Goal: Task Accomplishment & Management: Complete application form

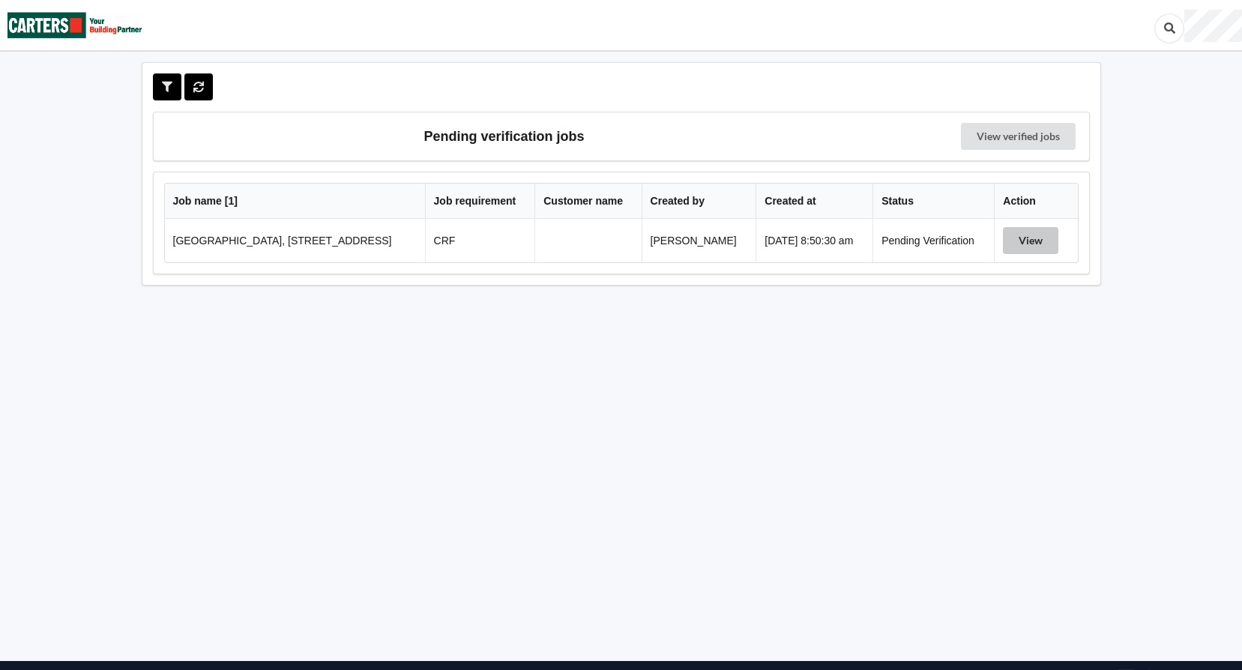
click at [1029, 248] on button "View" at bounding box center [1030, 240] width 55 height 27
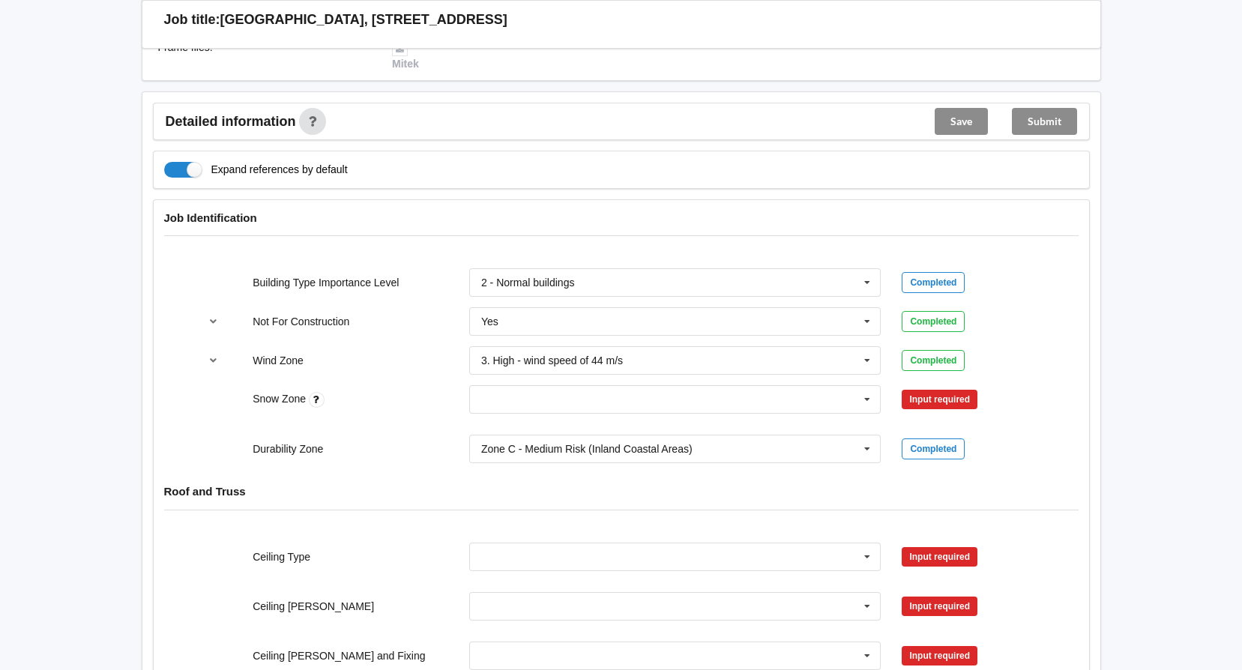
scroll to position [525, 0]
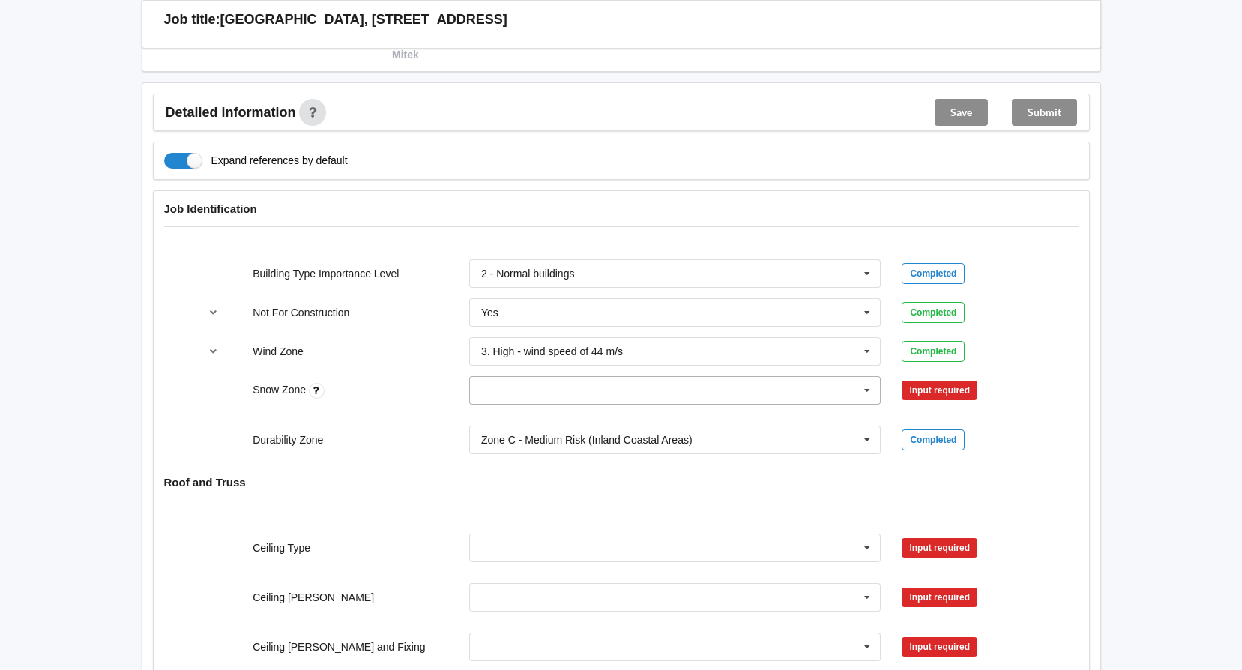
click at [860, 388] on icon at bounding box center [867, 391] width 22 height 28
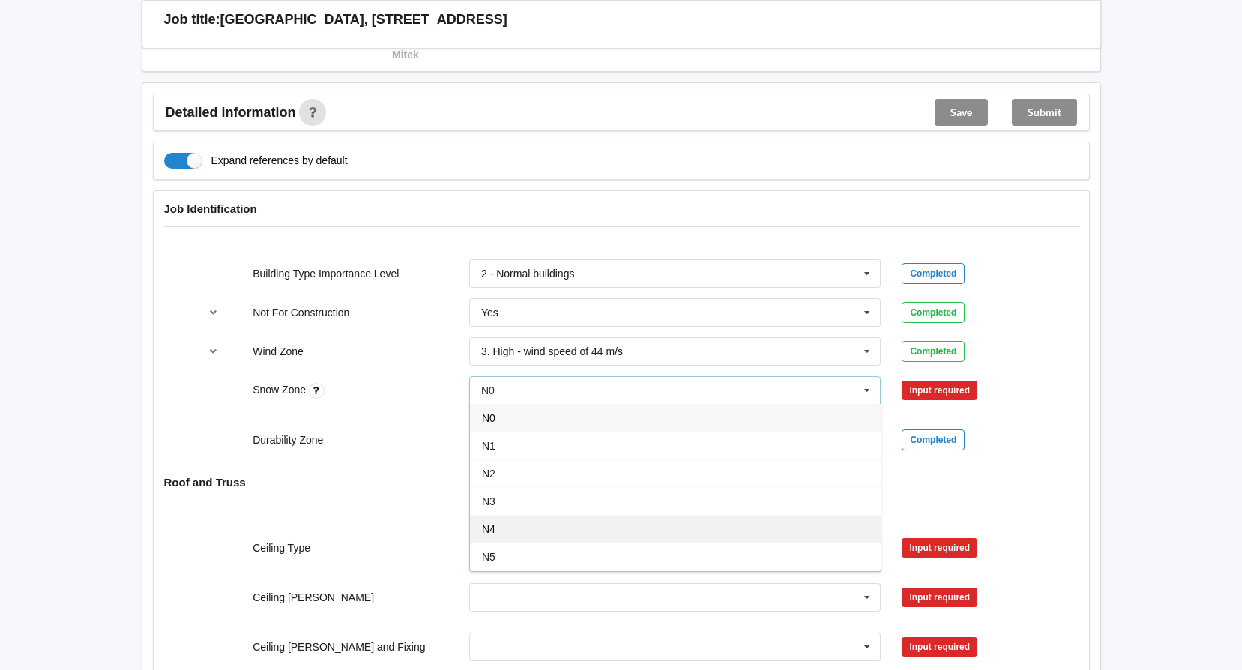
click at [509, 522] on div "N4" at bounding box center [675, 529] width 411 height 28
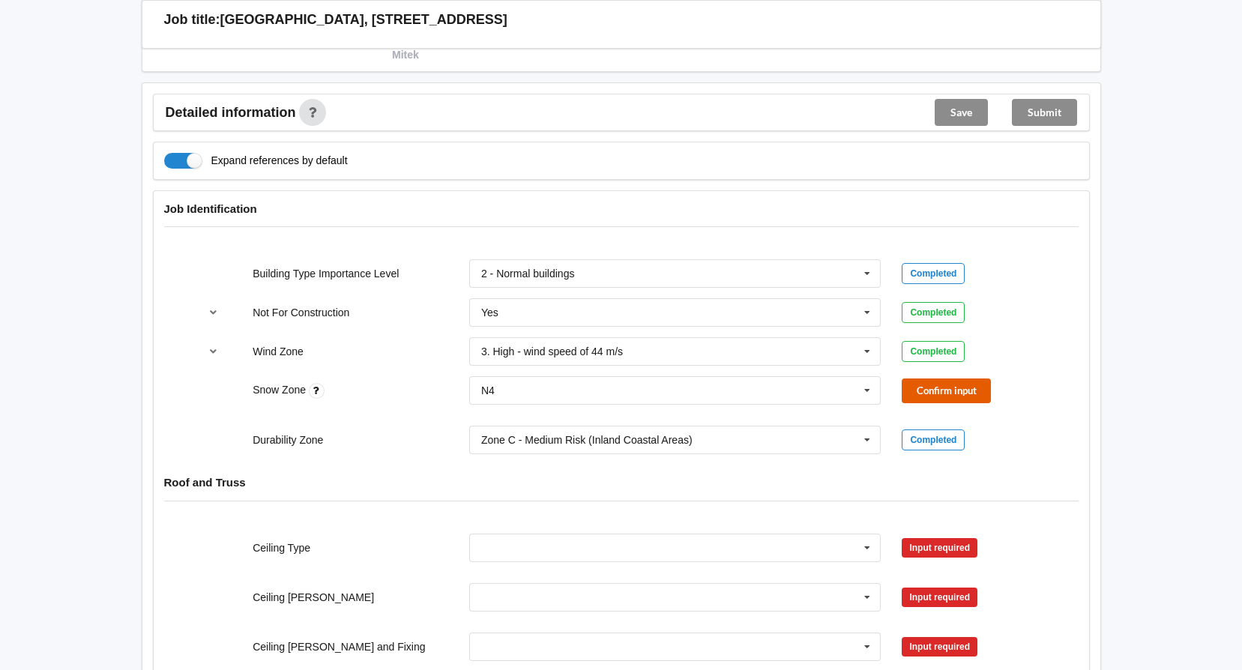
click at [928, 384] on button "Confirm input" at bounding box center [945, 390] width 89 height 25
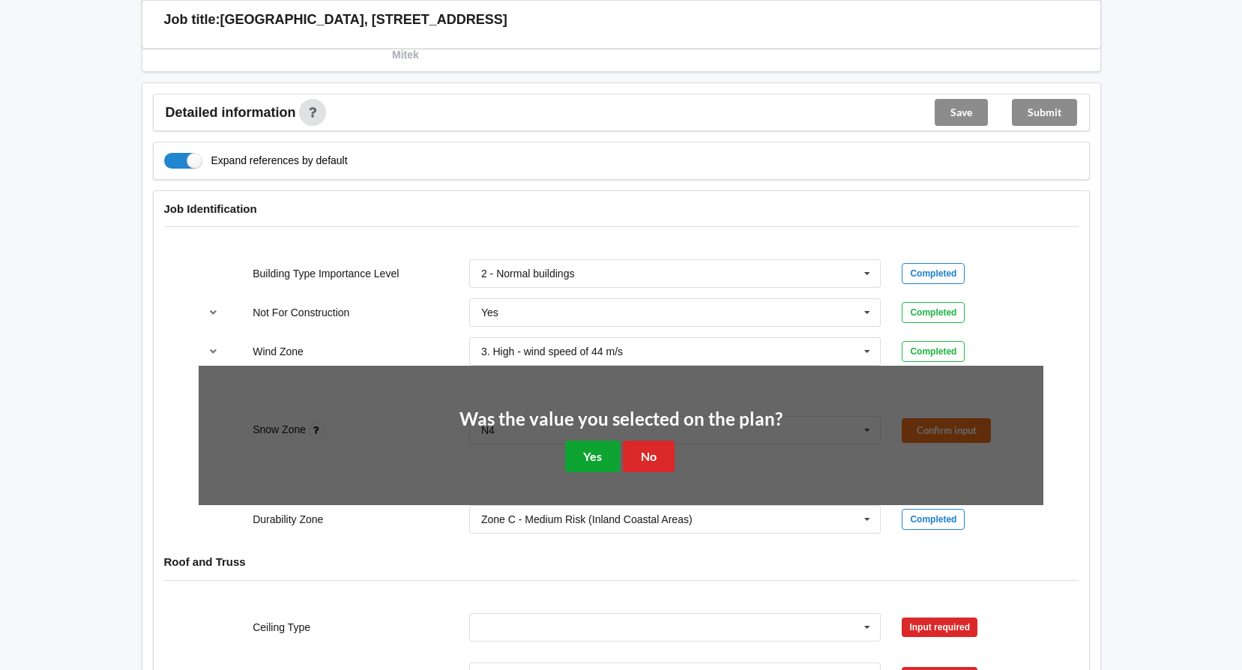
click at [592, 466] on button "Yes" at bounding box center [592, 456] width 55 height 31
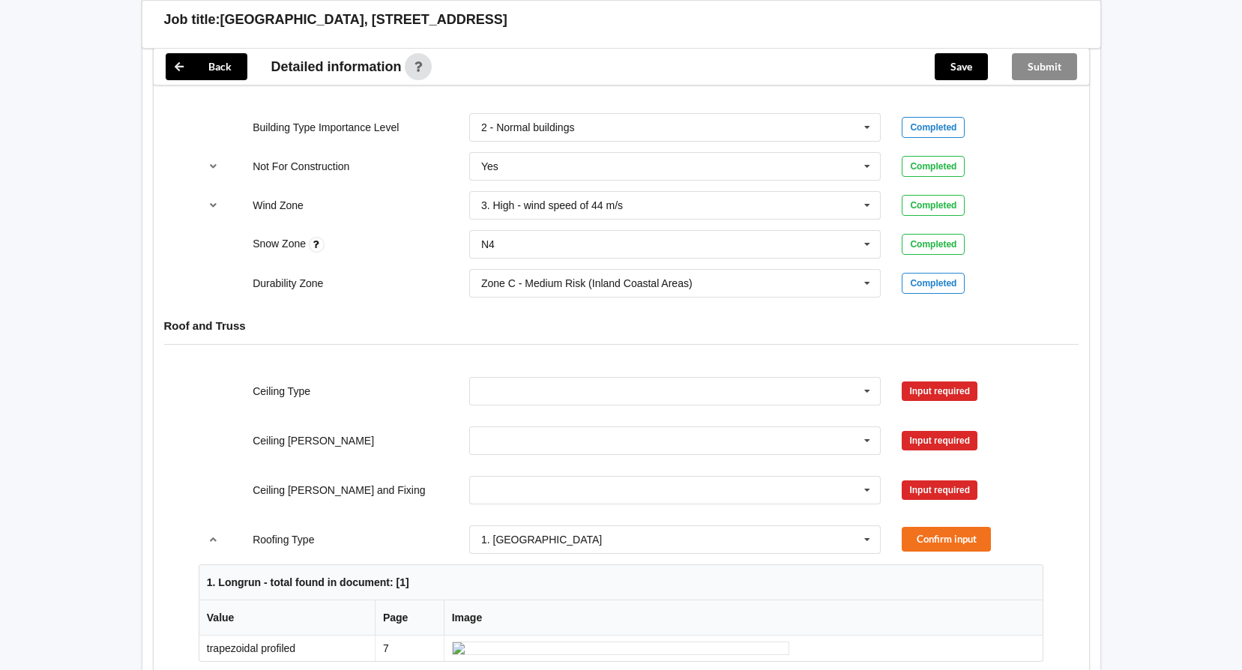
scroll to position [674, 0]
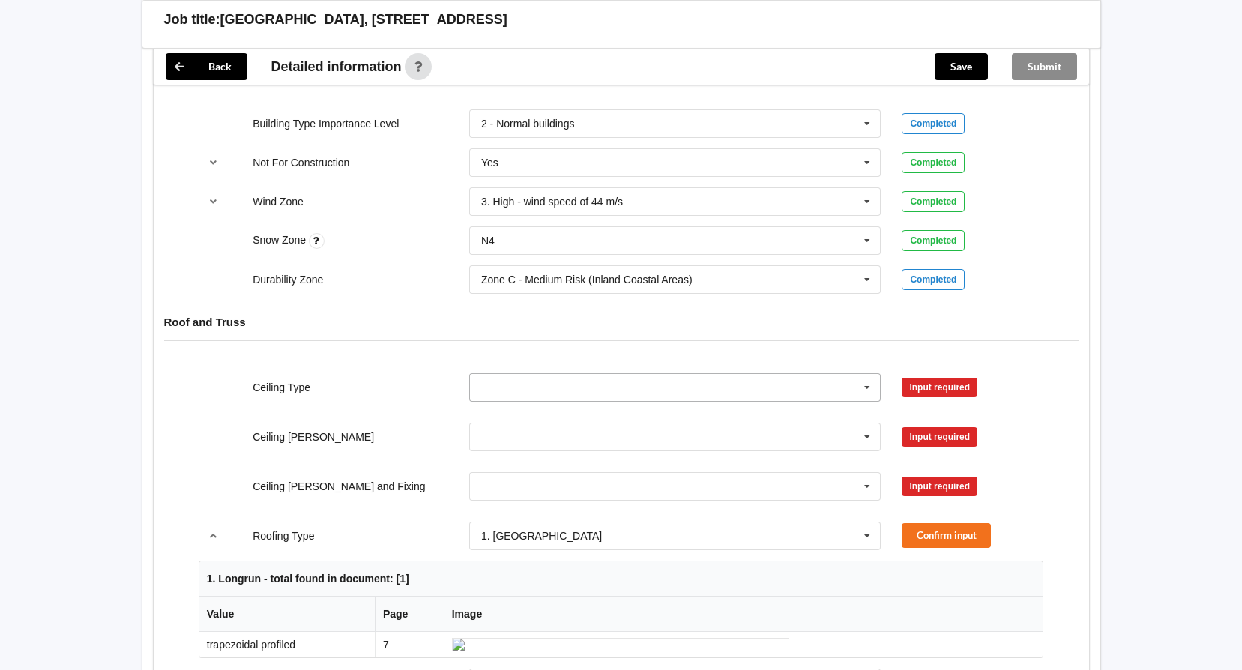
click at [869, 396] on icon at bounding box center [867, 388] width 22 height 28
click at [529, 501] on span "13mm Gib" at bounding box center [506, 498] width 49 height 12
click at [956, 387] on button "Confirm input" at bounding box center [945, 387] width 89 height 25
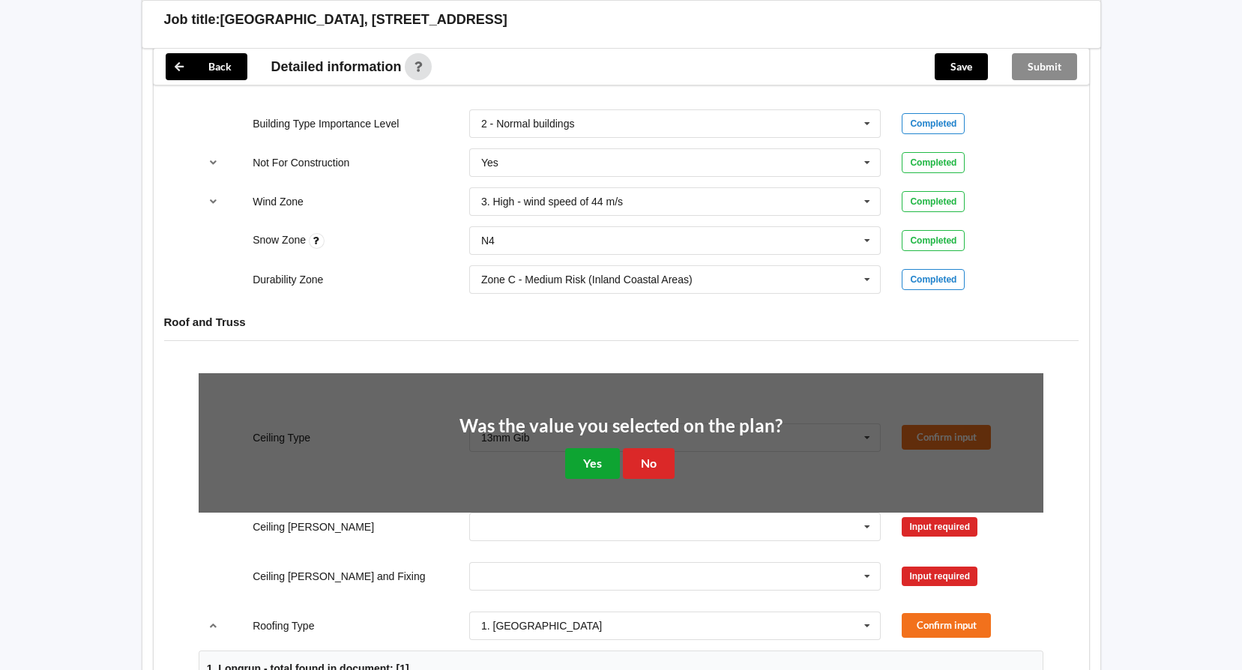
click at [596, 462] on button "Yes" at bounding box center [592, 463] width 55 height 31
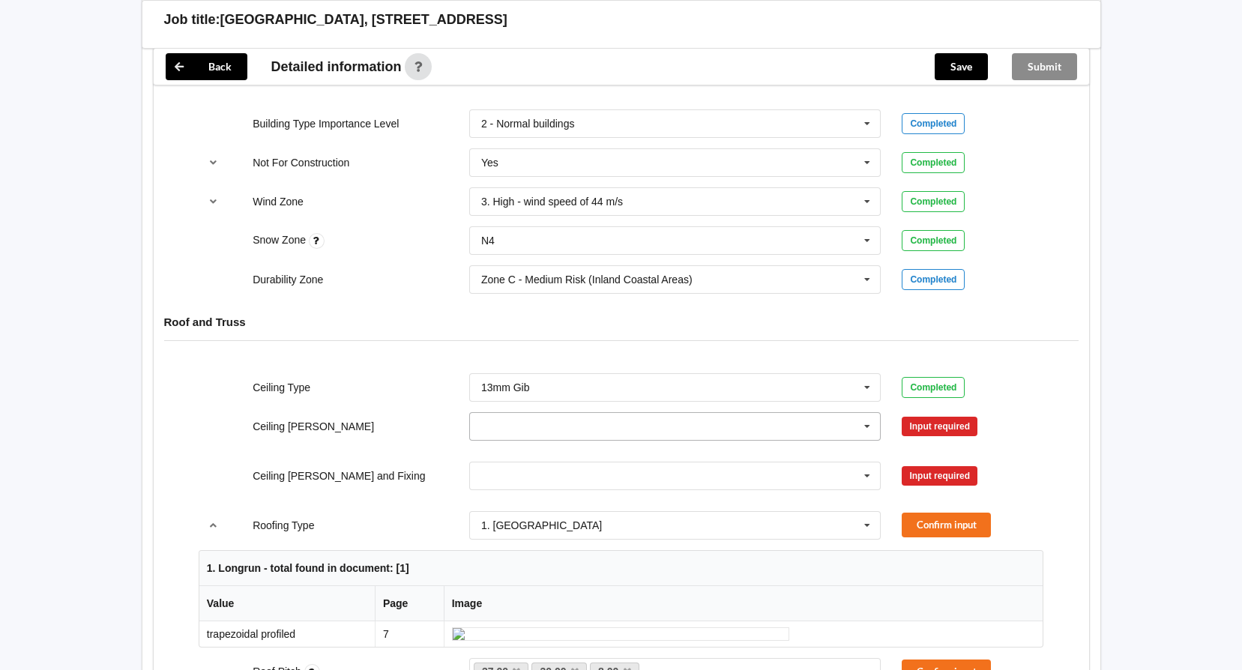
click at [868, 428] on icon at bounding box center [867, 427] width 22 height 28
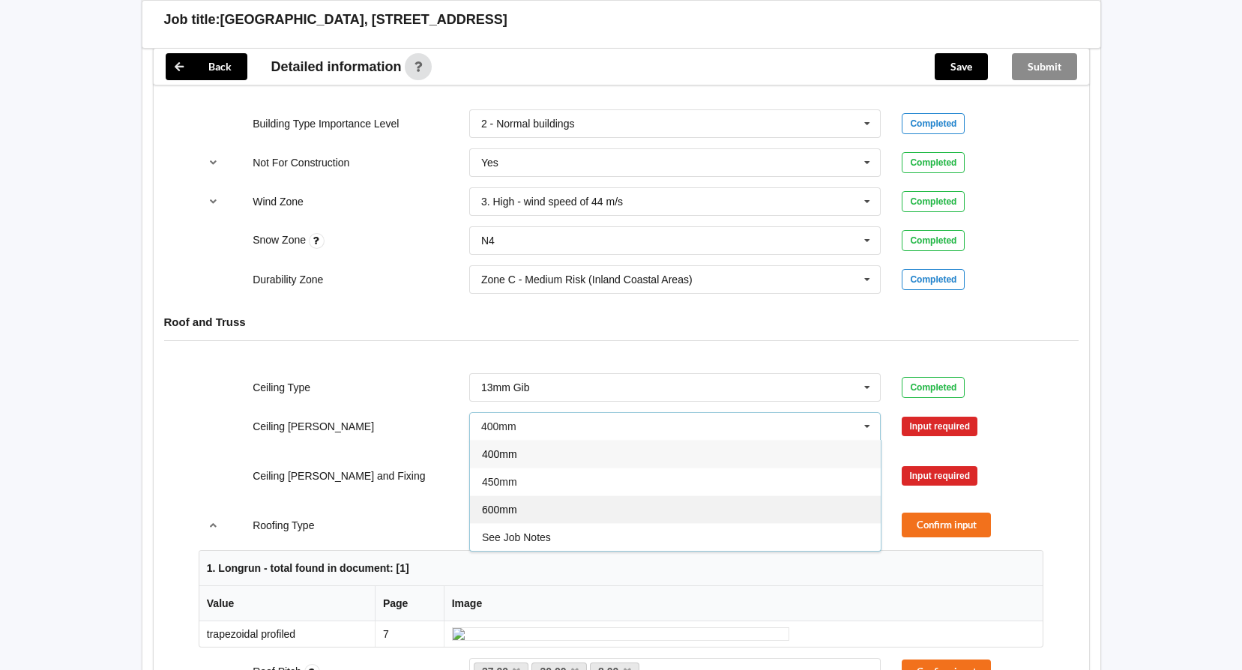
click at [555, 511] on div "600mm" at bounding box center [675, 509] width 411 height 28
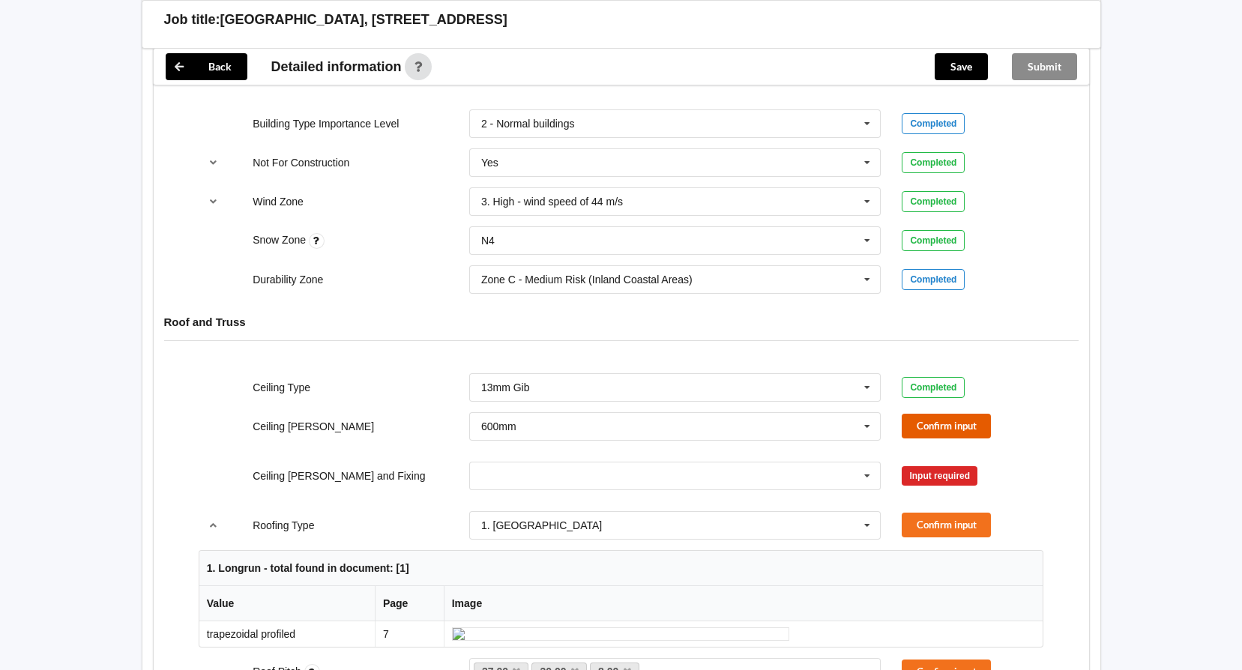
click at [917, 421] on button "Confirm input" at bounding box center [945, 426] width 89 height 25
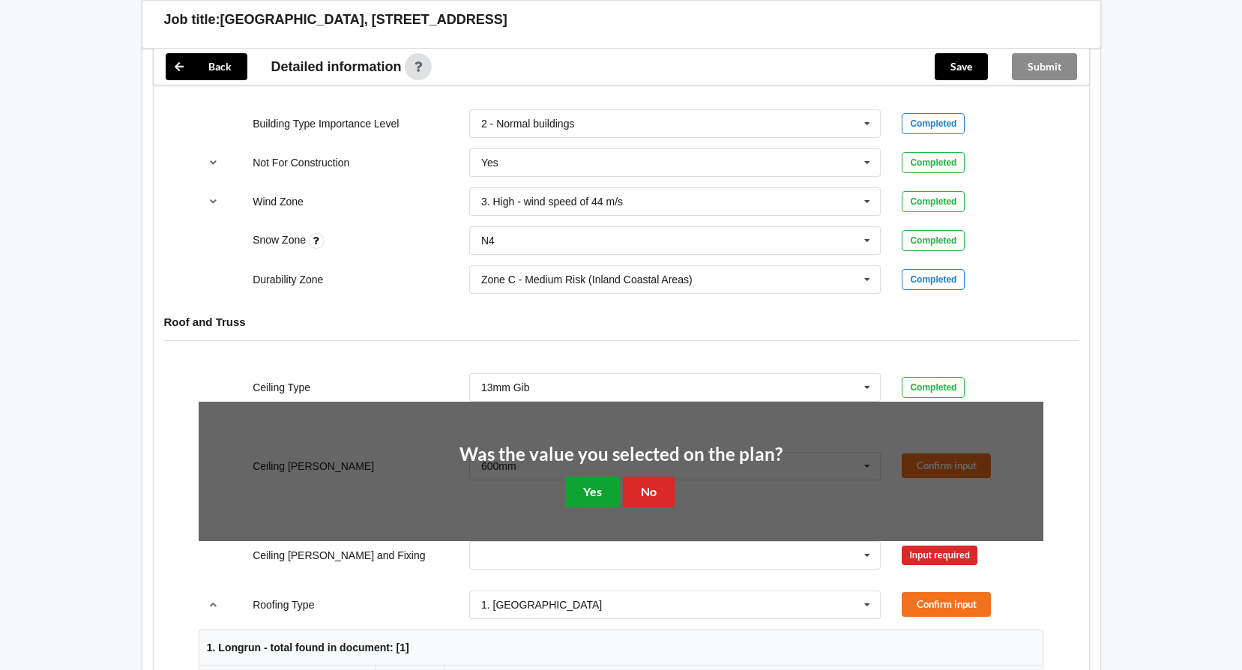
click at [584, 494] on button "Yes" at bounding box center [592, 492] width 55 height 31
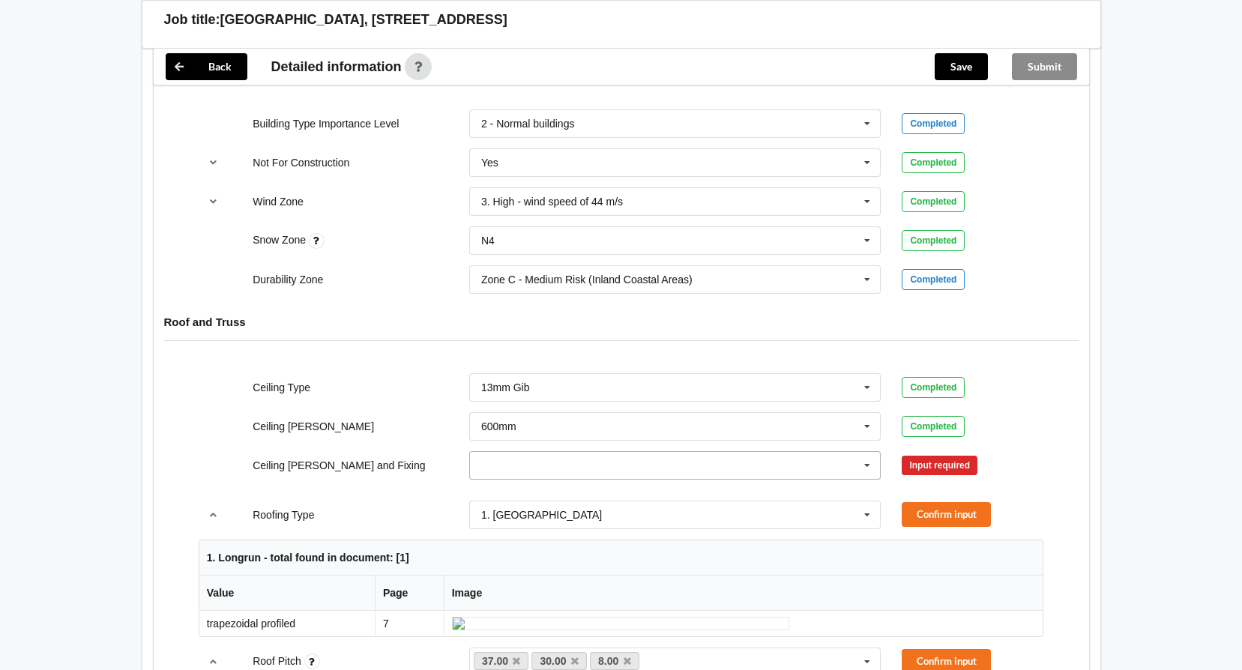
click at [869, 460] on icon at bounding box center [867, 466] width 22 height 28
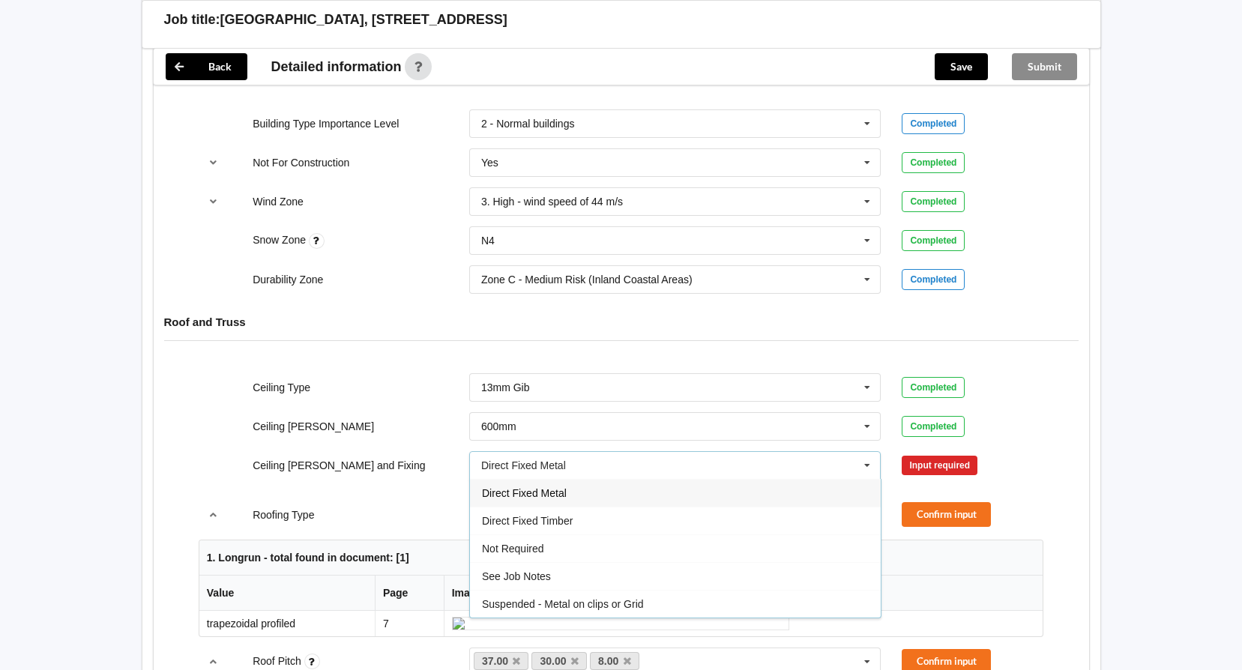
click at [569, 493] on div "Direct Fixed Metal" at bounding box center [675, 493] width 411 height 28
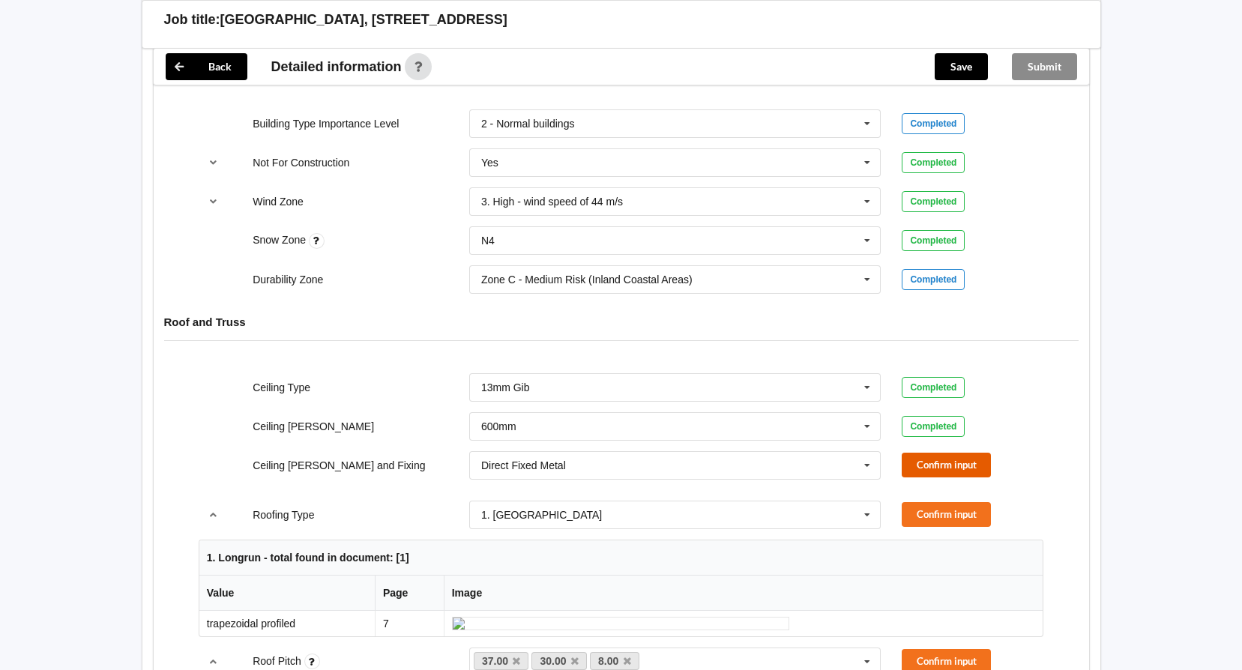
click at [947, 459] on button "Confirm input" at bounding box center [945, 465] width 89 height 25
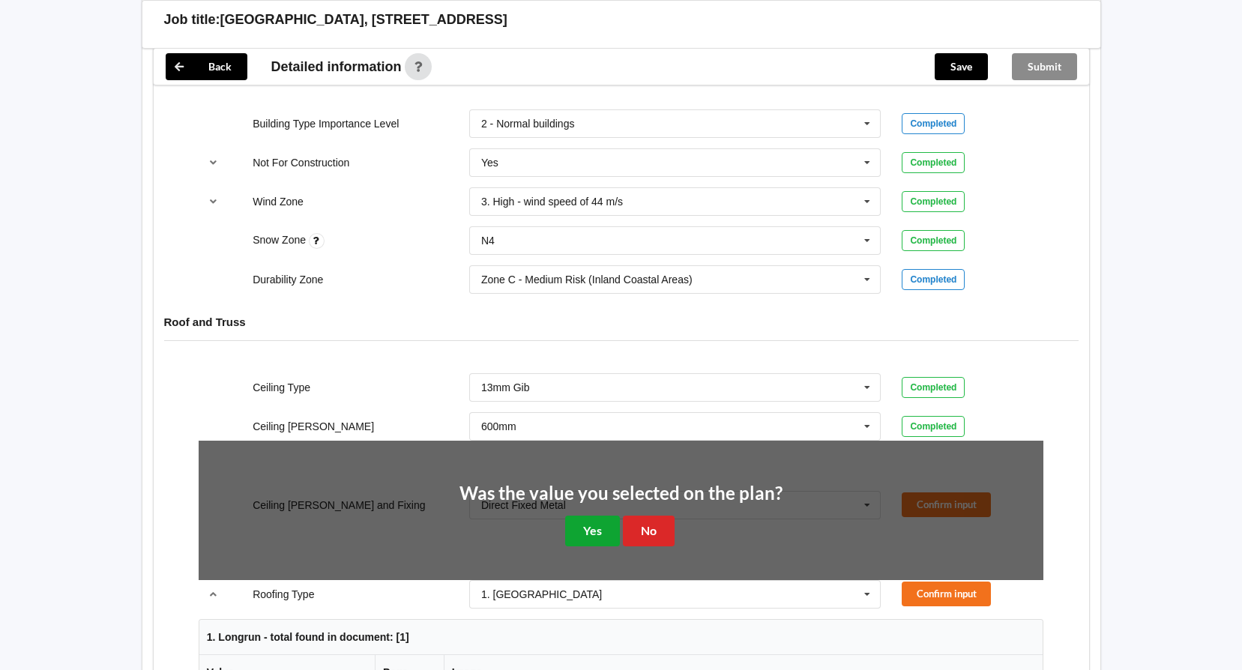
click at [597, 525] on button "Yes" at bounding box center [592, 531] width 55 height 31
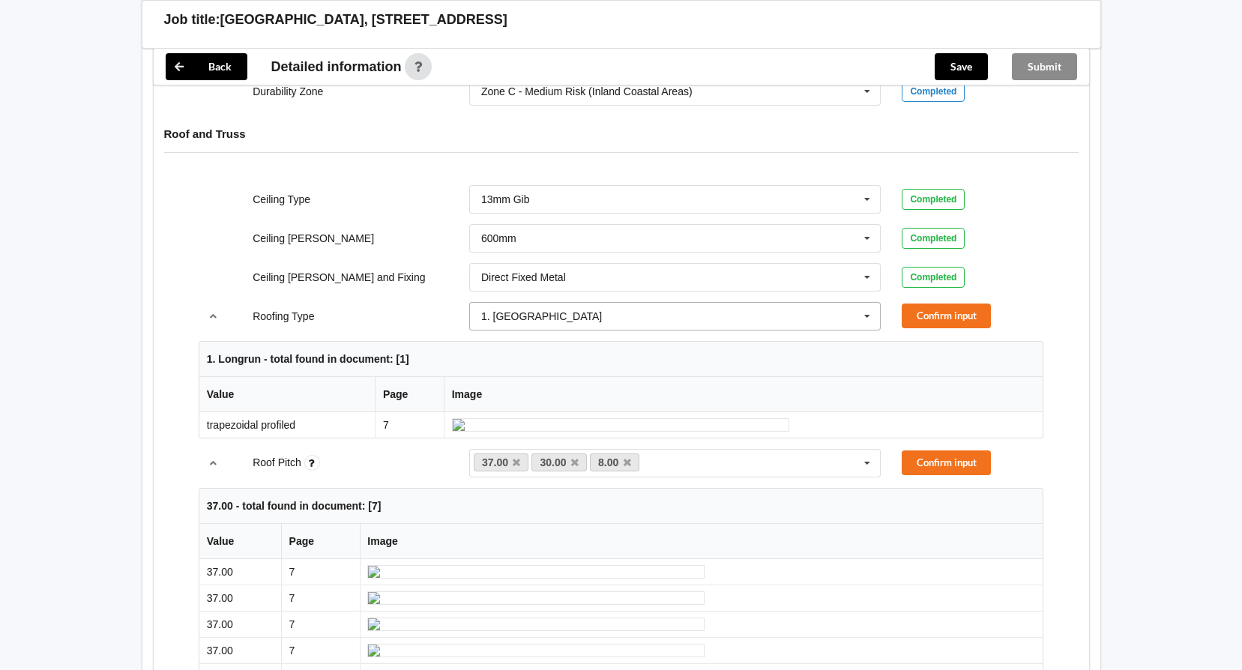
scroll to position [899, 0]
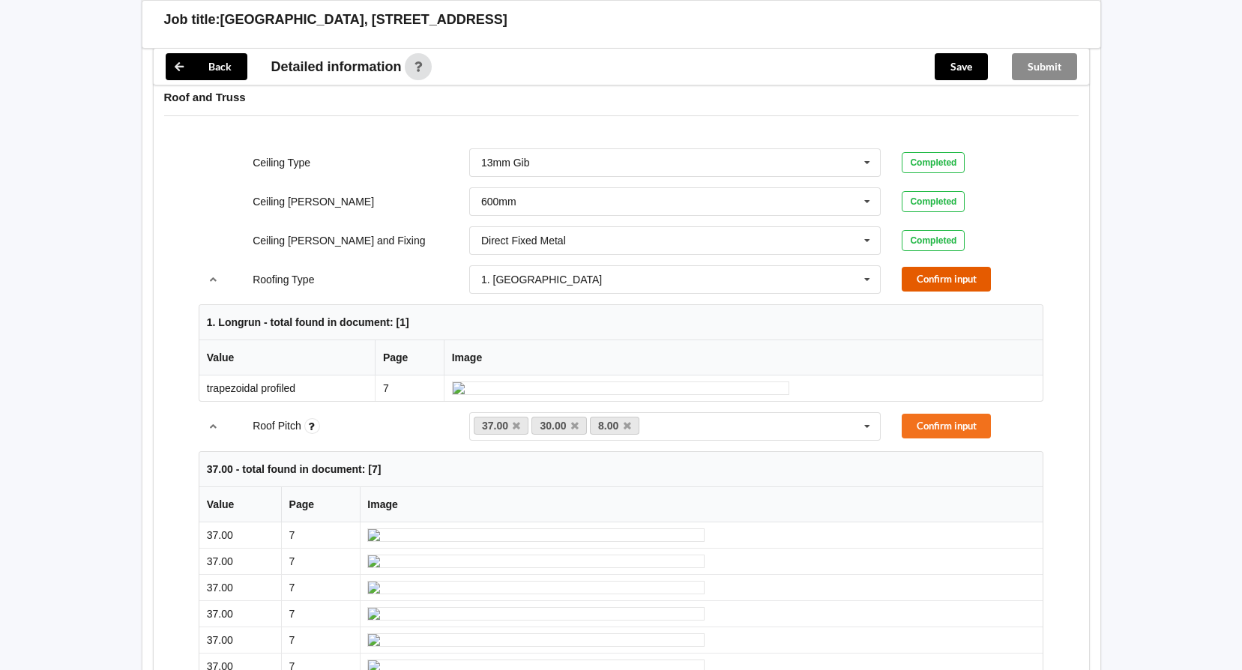
click at [964, 274] on button "Confirm input" at bounding box center [945, 279] width 89 height 25
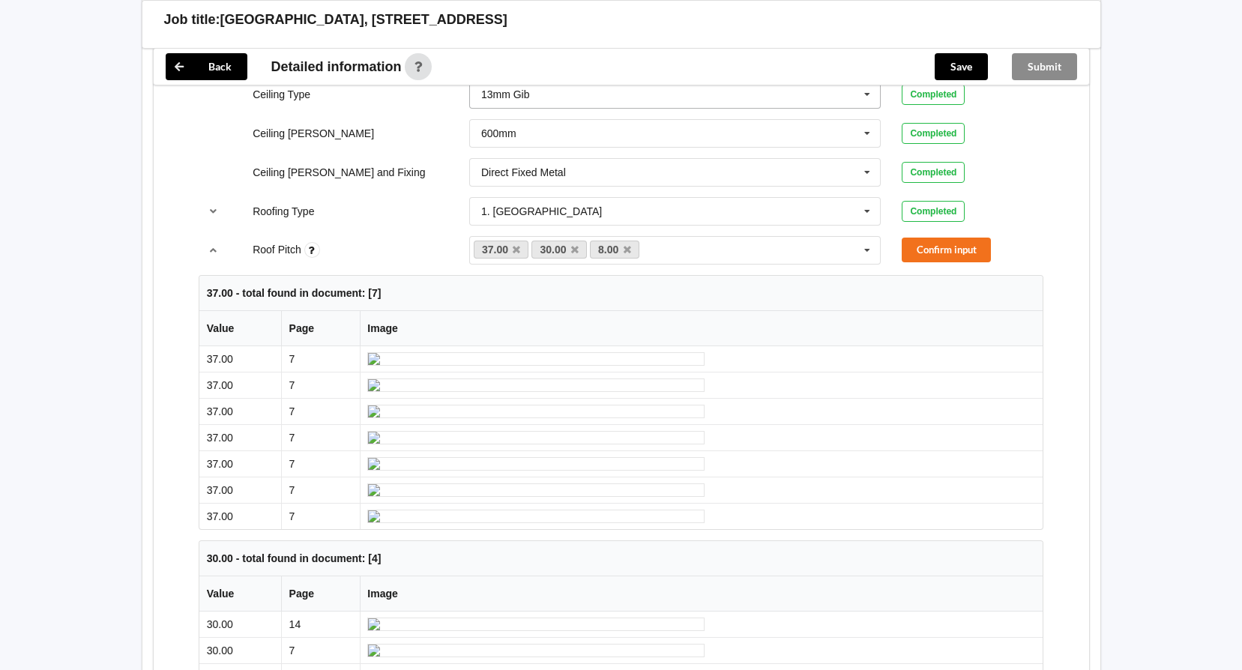
scroll to position [824, 0]
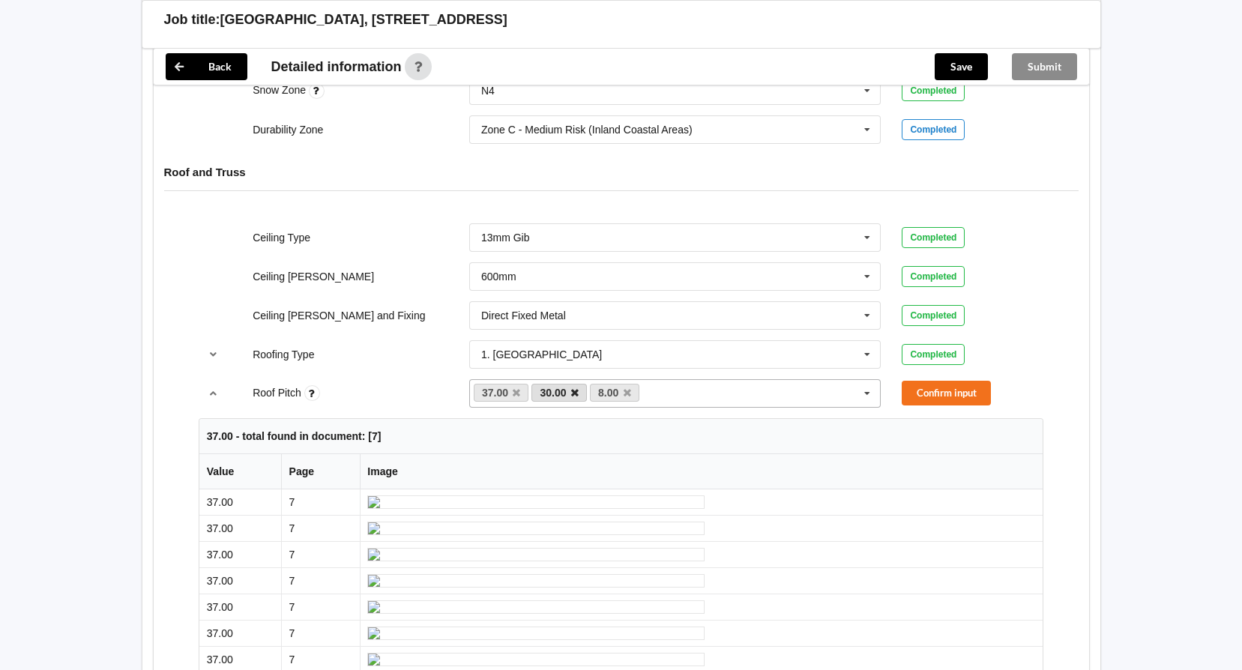
click at [576, 396] on icon at bounding box center [574, 393] width 7 height 10
click at [975, 388] on button "Confirm input" at bounding box center [945, 393] width 89 height 25
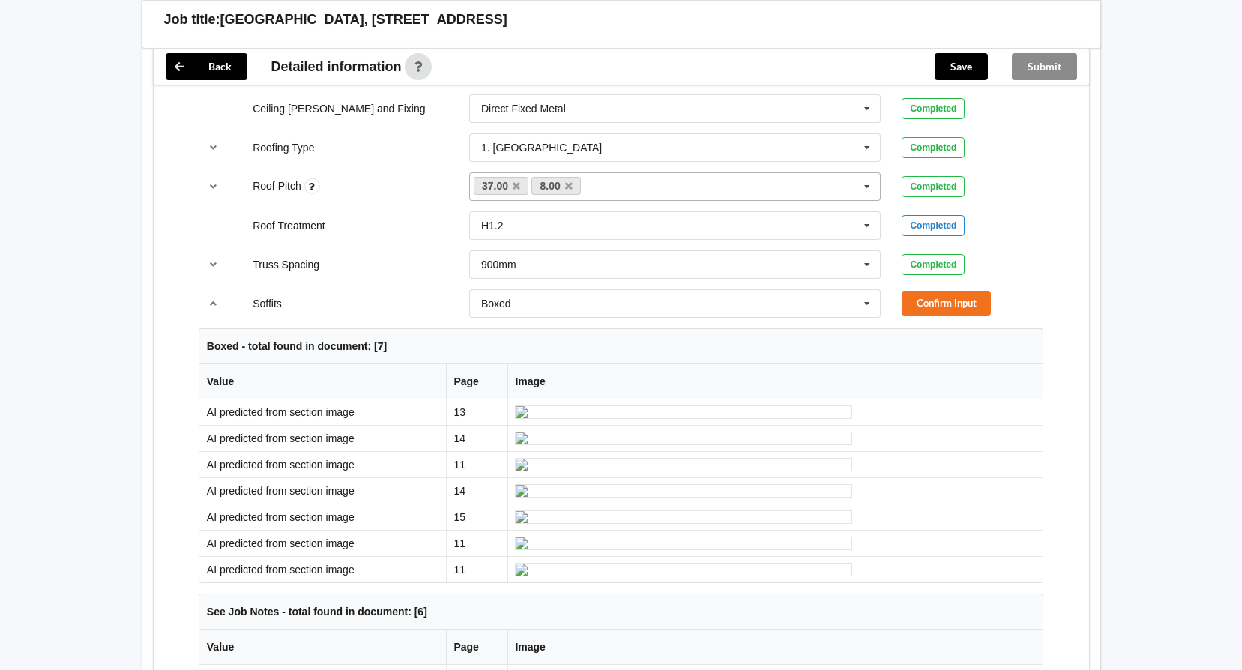
scroll to position [1049, 0]
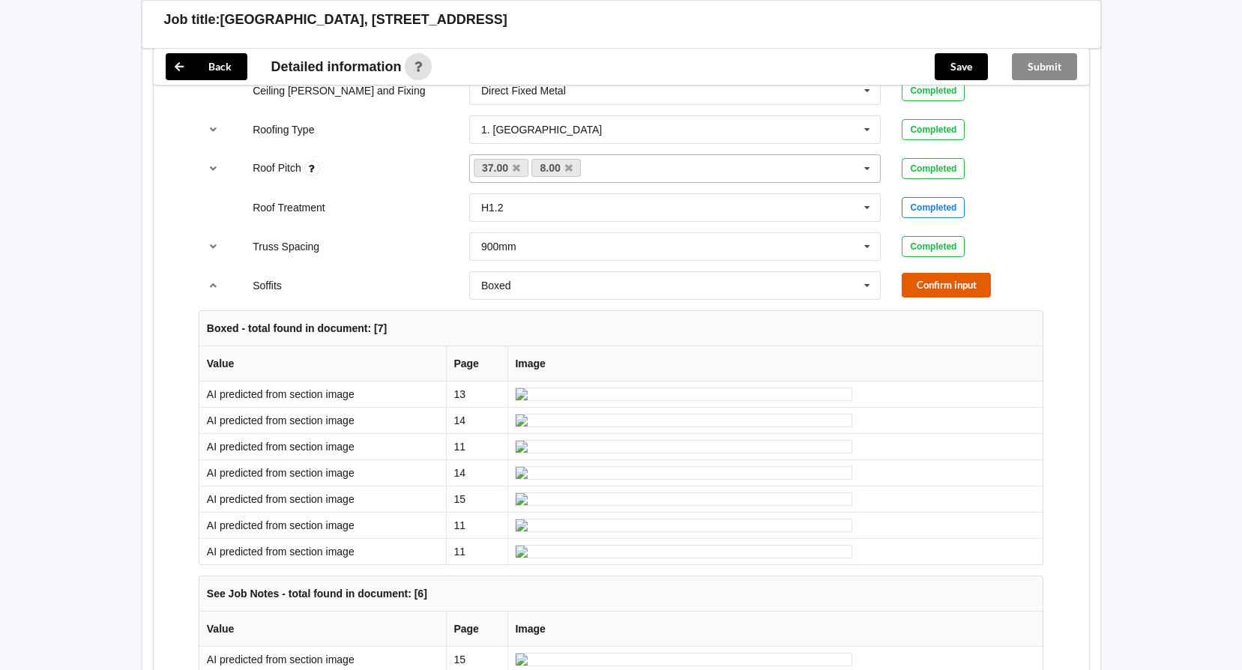
click at [928, 291] on button "Confirm input" at bounding box center [945, 285] width 89 height 25
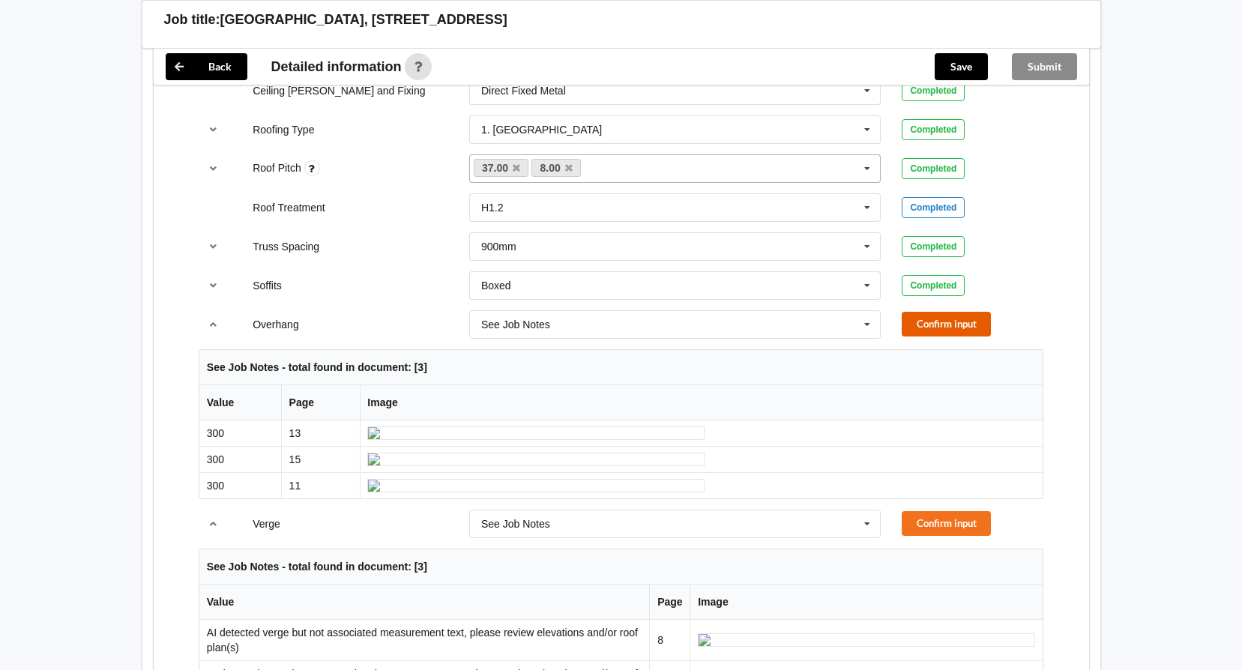
click at [927, 322] on button "Confirm input" at bounding box center [945, 324] width 89 height 25
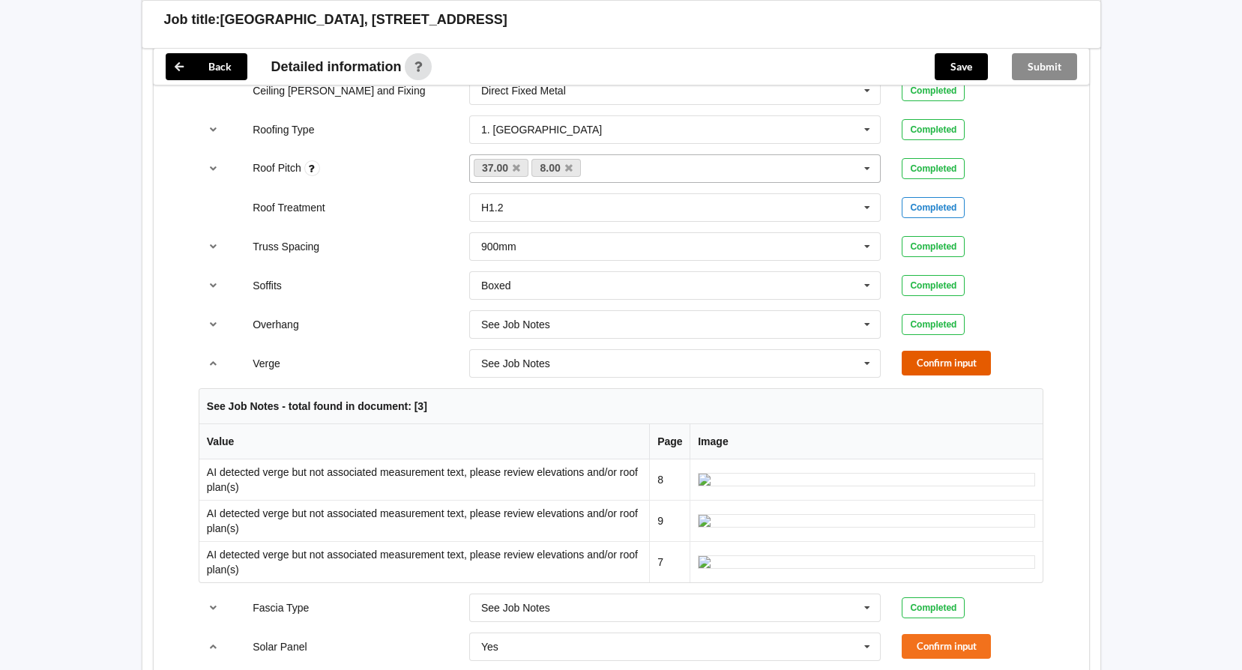
click at [926, 356] on button "Confirm input" at bounding box center [945, 363] width 89 height 25
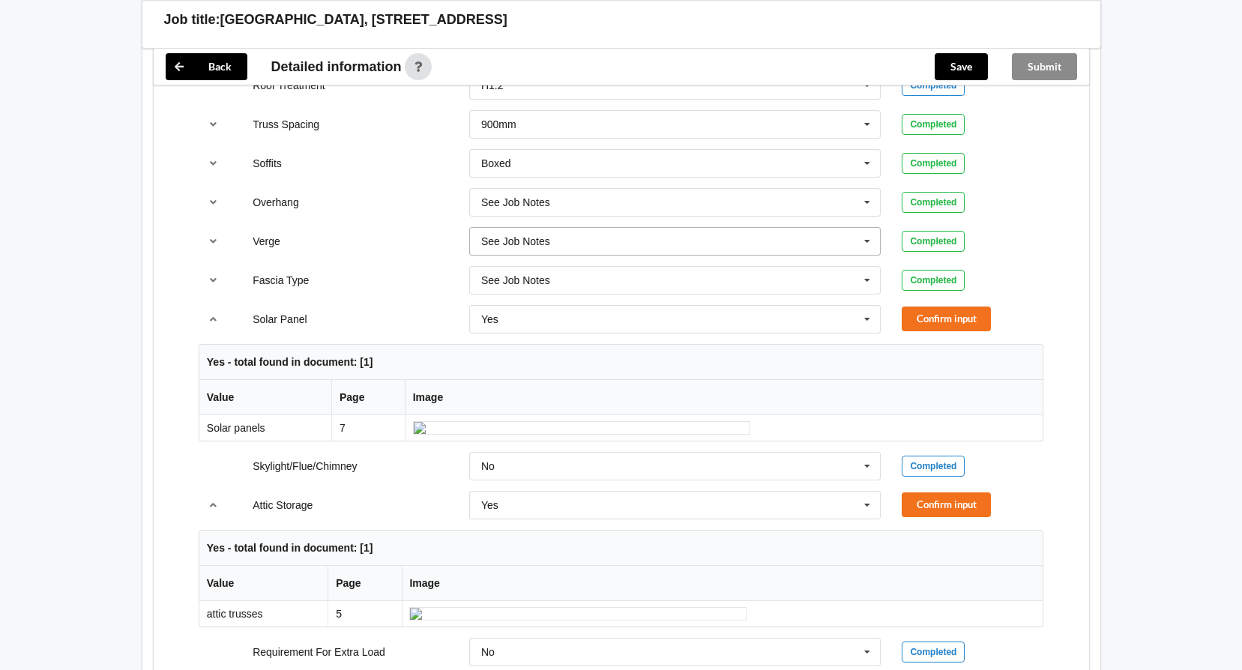
scroll to position [1199, 0]
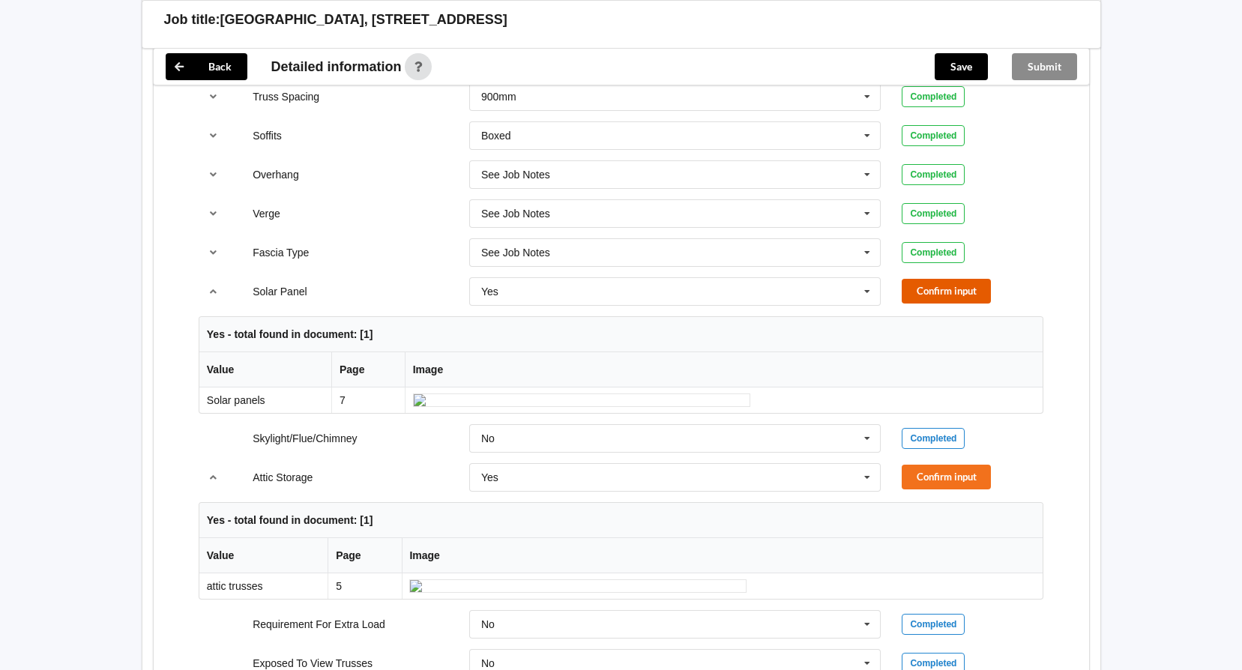
click at [934, 292] on button "Confirm input" at bounding box center [945, 291] width 89 height 25
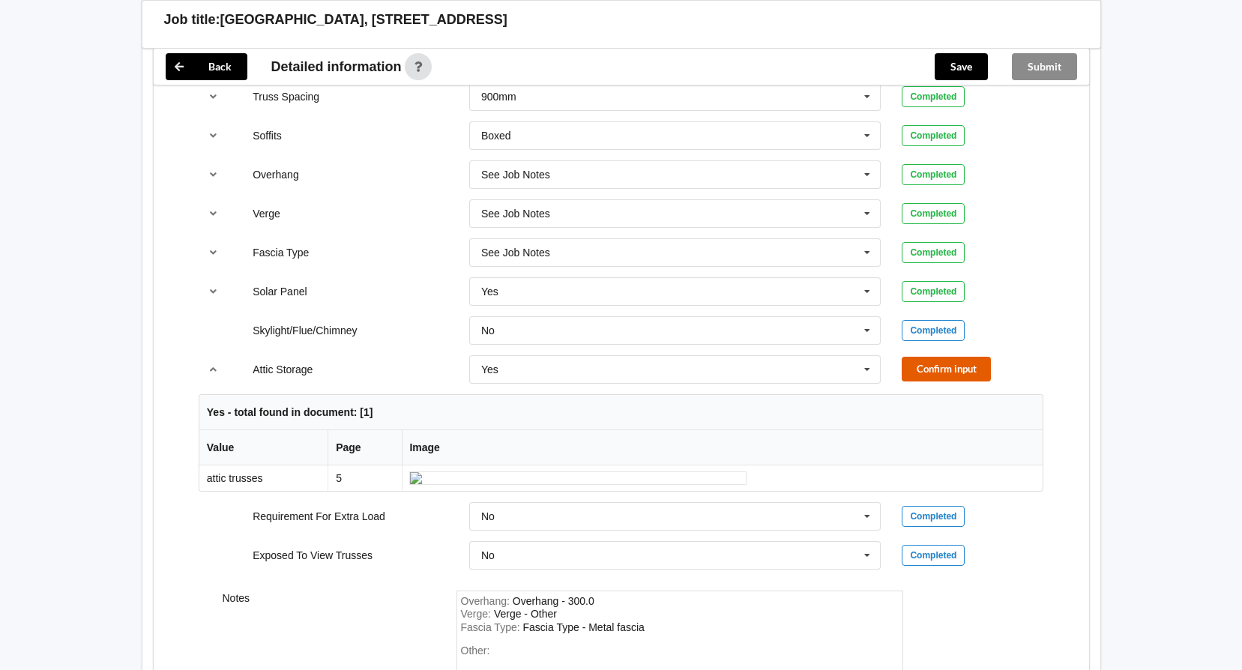
click at [925, 366] on button "Confirm input" at bounding box center [945, 369] width 89 height 25
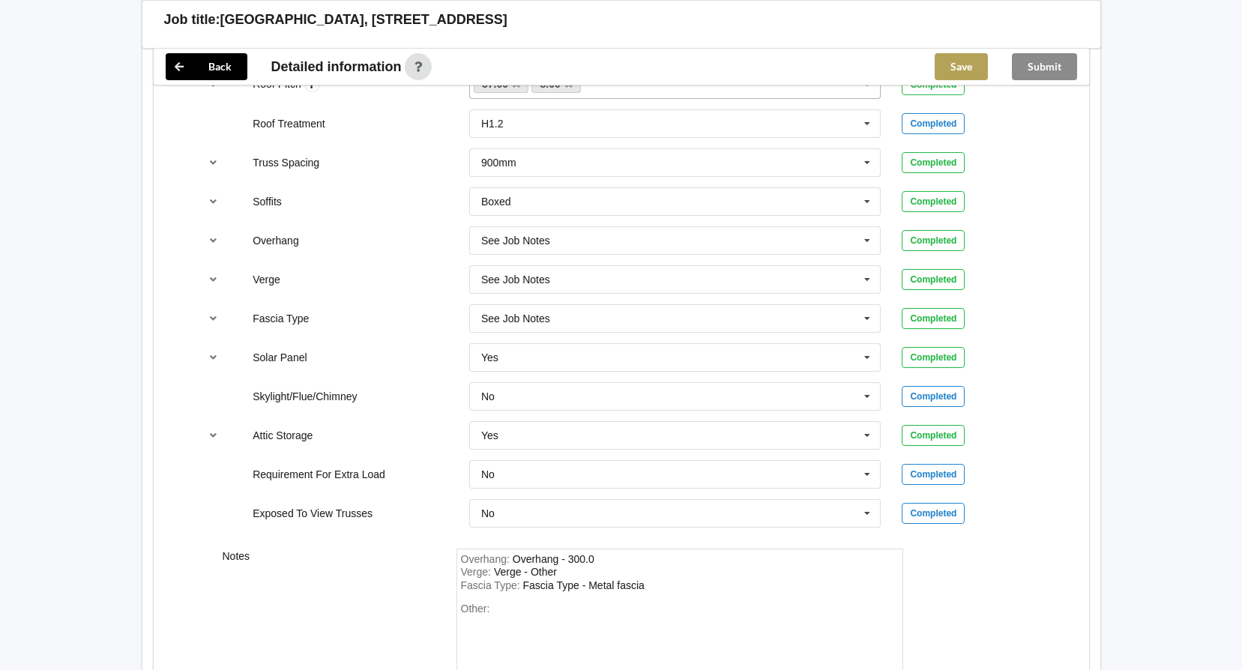
click at [954, 57] on button "Save" at bounding box center [960, 66] width 53 height 27
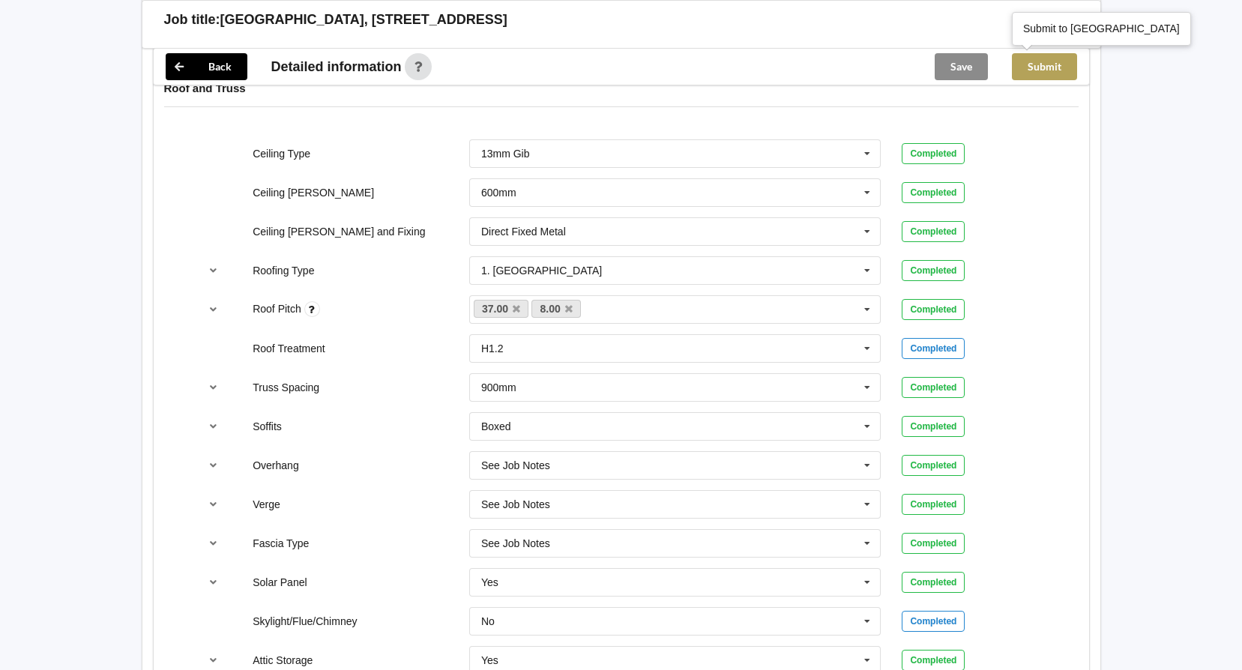
click at [1047, 66] on button "Submit" at bounding box center [1044, 66] width 65 height 27
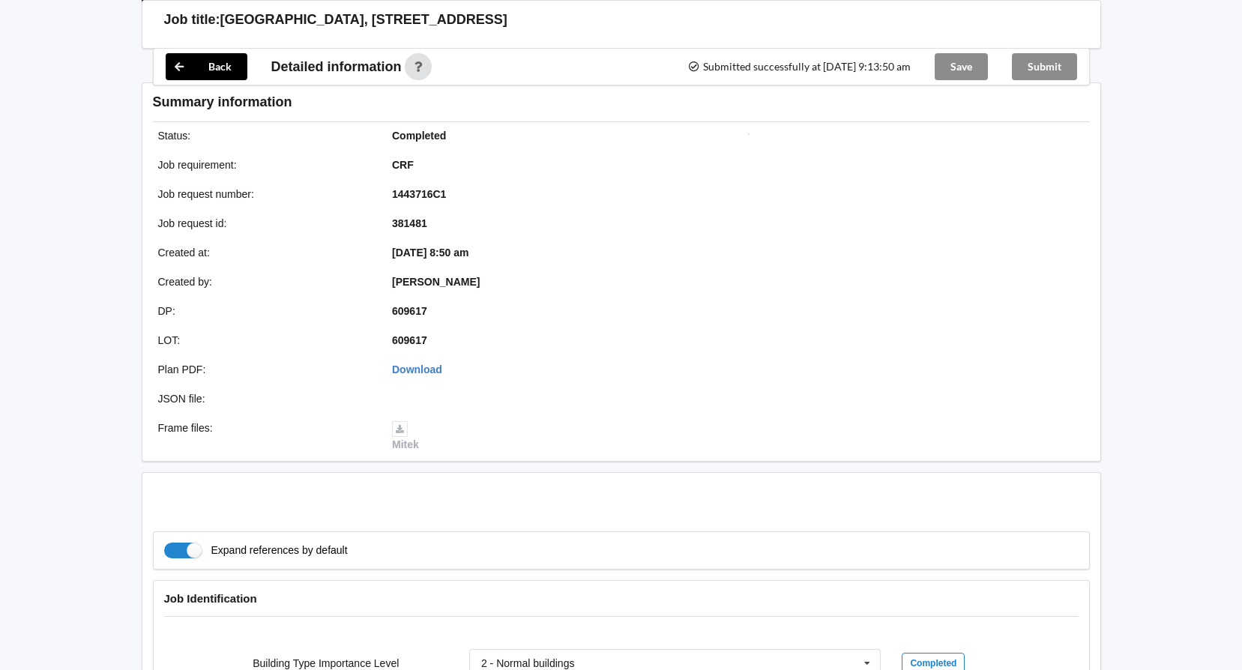
scroll to position [839, 0]
